Goal: Find specific page/section: Find specific page/section

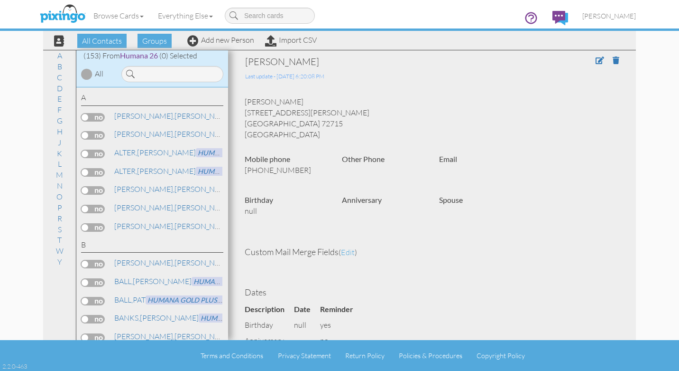
scroll to position [211, 0]
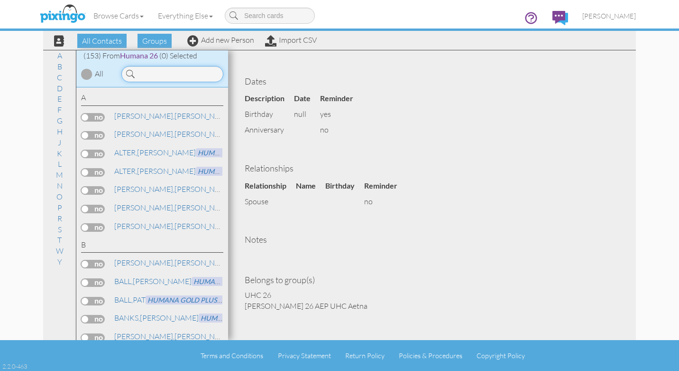
click at [141, 76] on input at bounding box center [172, 74] width 102 height 16
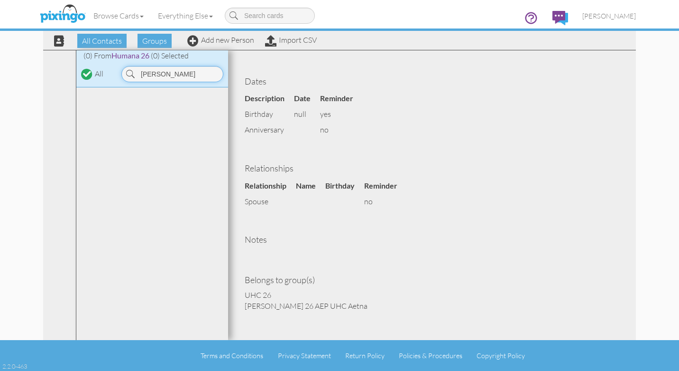
type input "[PERSON_NAME]"
click at [184, 72] on input "[PERSON_NAME]" at bounding box center [172, 74] width 102 height 16
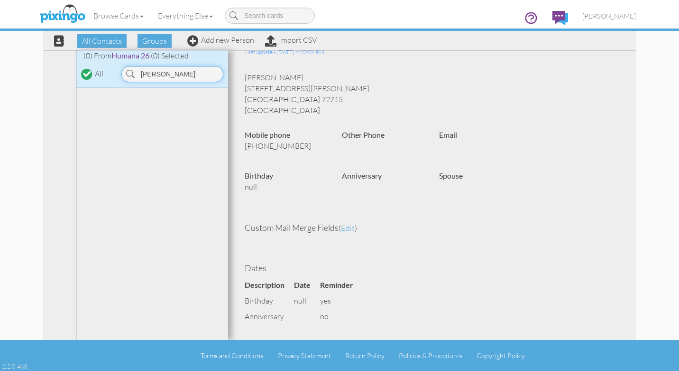
scroll to position [0, 0]
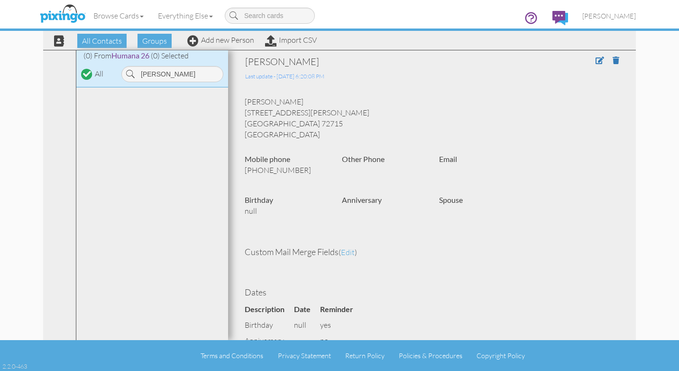
click at [89, 74] on div at bounding box center [87, 74] width 8 height 8
drag, startPoint x: 168, startPoint y: 75, endPoint x: 116, endPoint y: 74, distance: 52.2
click at [116, 74] on div "[PERSON_NAME]" at bounding box center [171, 71] width 114 height 21
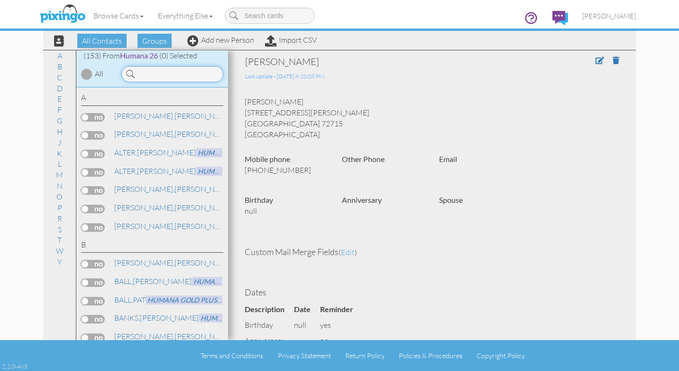
click at [151, 75] on input at bounding box center [172, 74] width 102 height 16
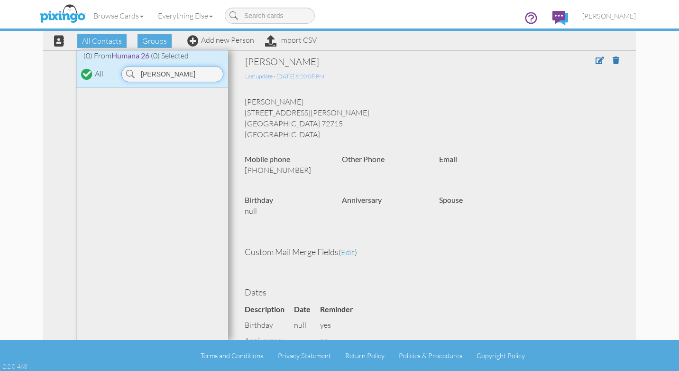
type input "[PERSON_NAME]"
click at [93, 41] on span "All Contacts" at bounding box center [101, 41] width 49 height 14
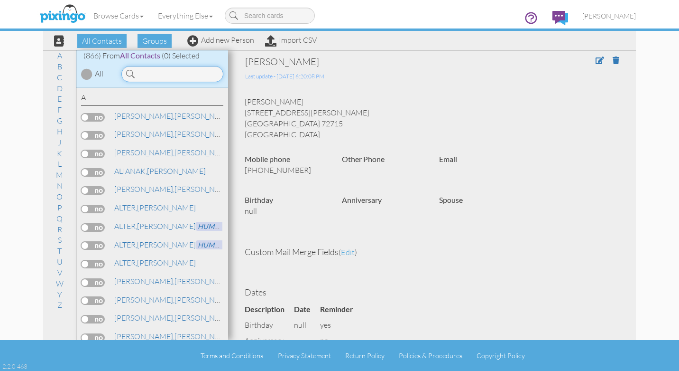
click at [154, 77] on input at bounding box center [172, 74] width 102 height 16
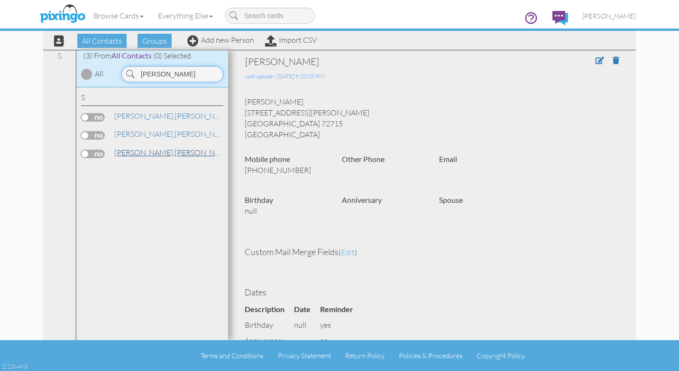
type input "[PERSON_NAME]"
click at [142, 152] on span "[PERSON_NAME]," at bounding box center [144, 152] width 60 height 9
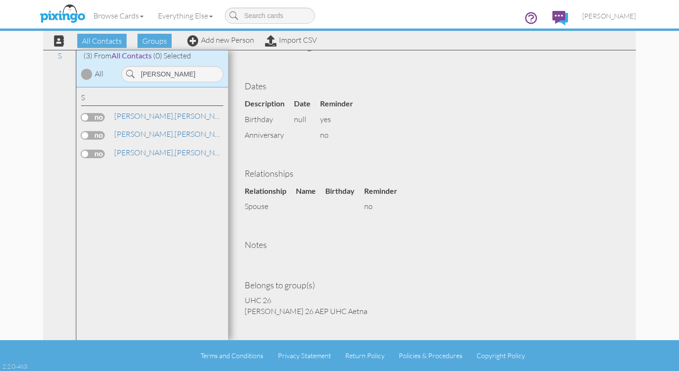
scroll to position [311, 0]
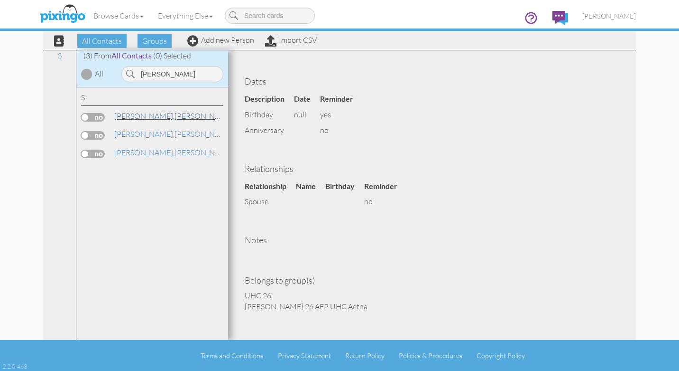
click at [130, 119] on span "[PERSON_NAME]," at bounding box center [144, 115] width 60 height 9
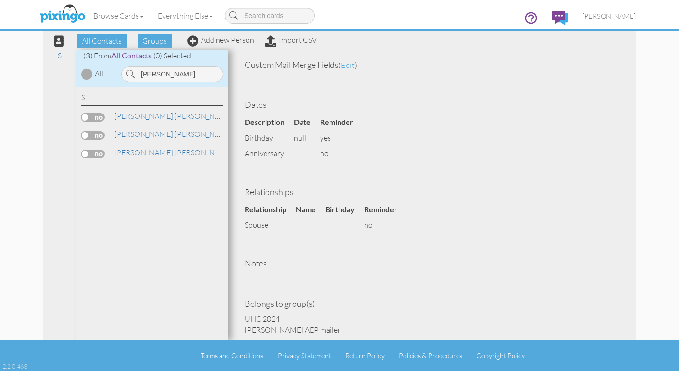
scroll to position [311, 0]
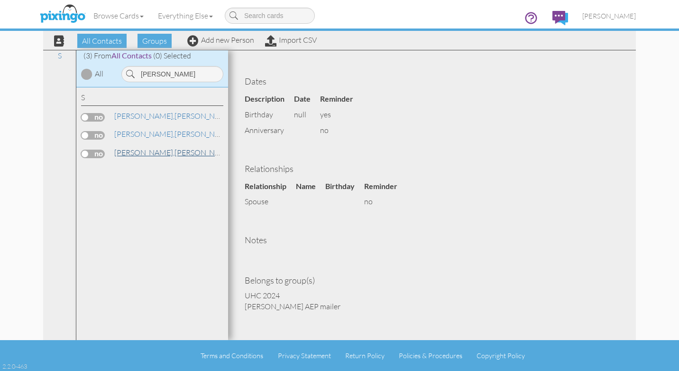
click at [131, 156] on span "[PERSON_NAME]," at bounding box center [144, 152] width 60 height 9
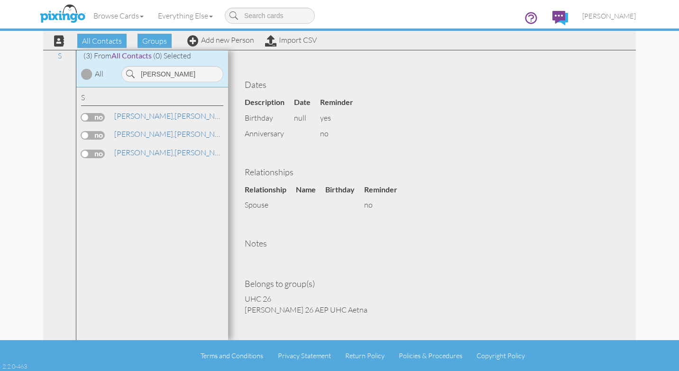
scroll to position [311, 0]
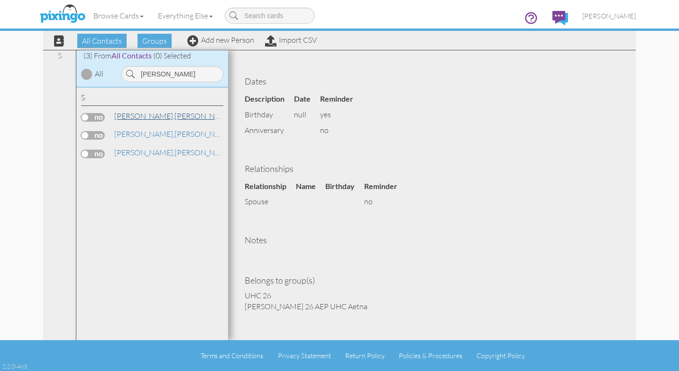
click at [140, 117] on span "[PERSON_NAME]," at bounding box center [144, 115] width 60 height 9
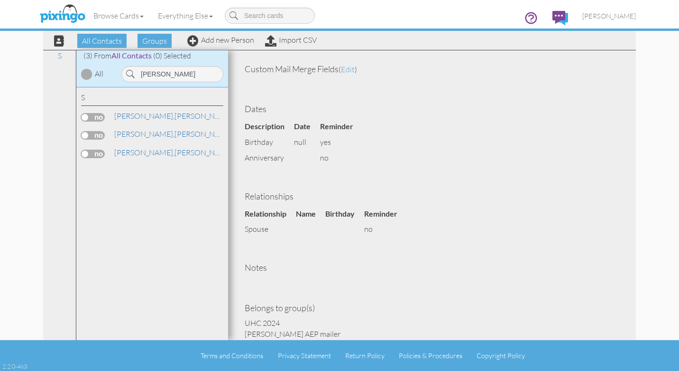
scroll to position [311, 0]
